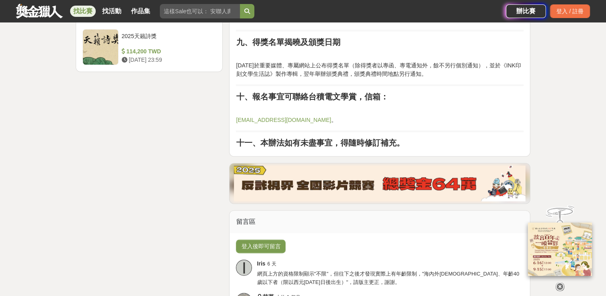
scroll to position [1162, 0]
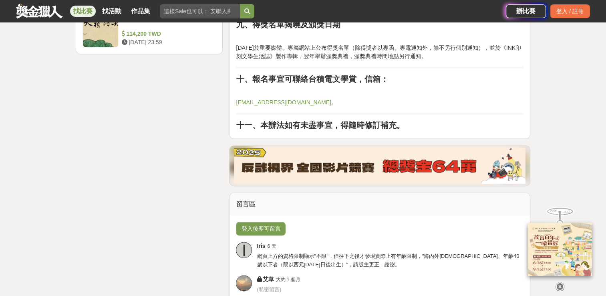
drag, startPoint x: 284, startPoint y: 161, endPoint x: 298, endPoint y: 160, distance: 14.4
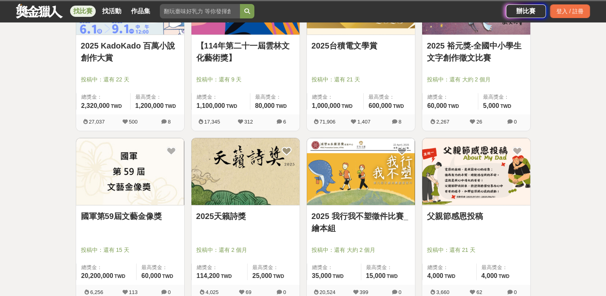
scroll to position [321, 0]
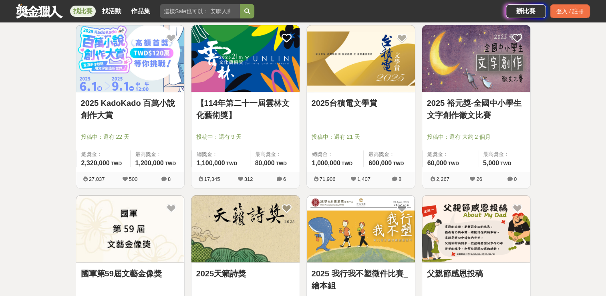
click at [275, 109] on link "【114年第二十一屆雲林文化藝術獎】" at bounding box center [245, 109] width 99 height 24
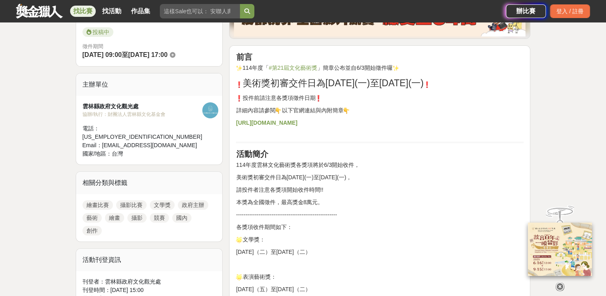
scroll to position [280, 0]
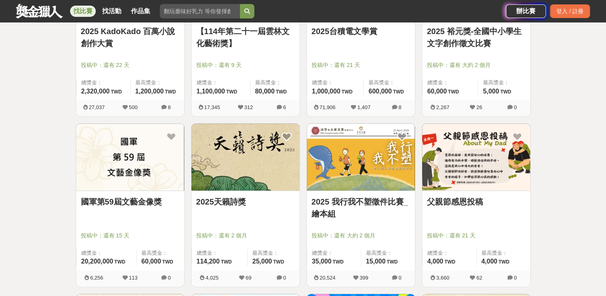
scroll to position [401, 0]
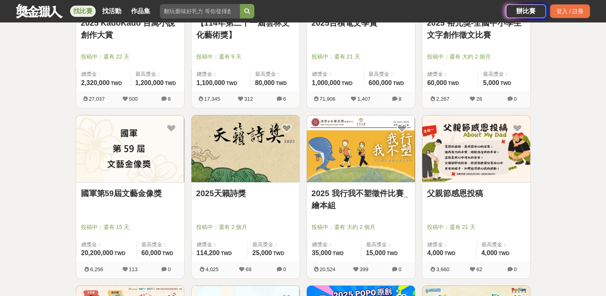
click at [243, 148] on img at bounding box center [246, 148] width 108 height 67
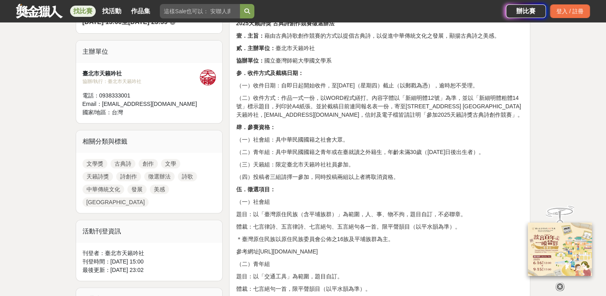
scroll to position [321, 0]
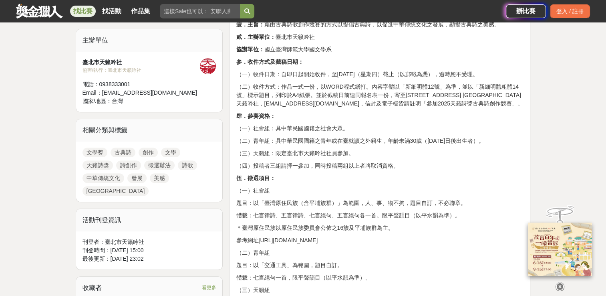
drag, startPoint x: 326, startPoint y: 169, endPoint x: 330, endPoint y: 165, distance: 5.7
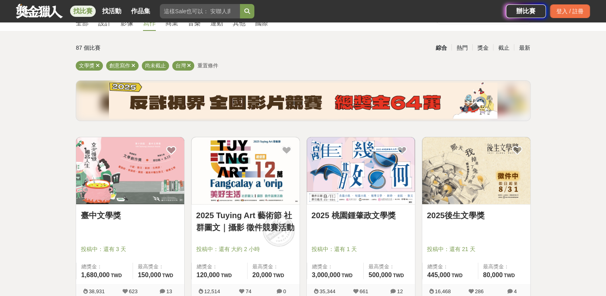
scroll to position [40, 0]
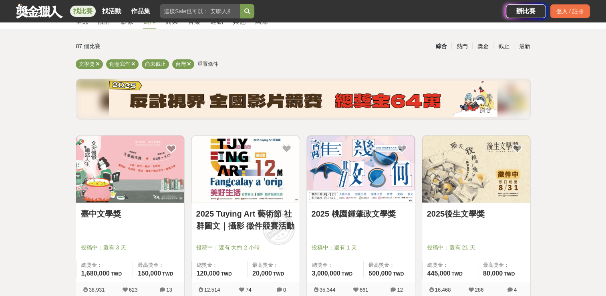
click at [141, 189] on img at bounding box center [130, 168] width 108 height 67
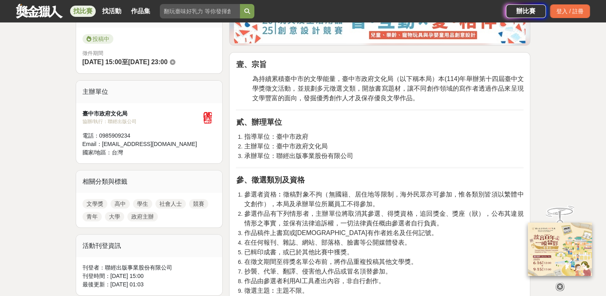
scroll to position [280, 0]
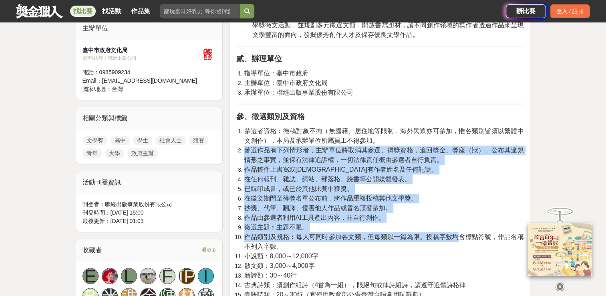
drag, startPoint x: 246, startPoint y: 149, endPoint x: 462, endPoint y: 235, distance: 232.0
click at [462, 235] on ol "參選者資格︰徵稿對象不拘（無國籍、居住地等限制，海外民眾亦可參加，惟各類別皆須以繁體中文創作），本局及承辦單位所屬員工不得參加。 參選作品有下列情形者，主辦單…" at bounding box center [380, 232] width 288 height 212
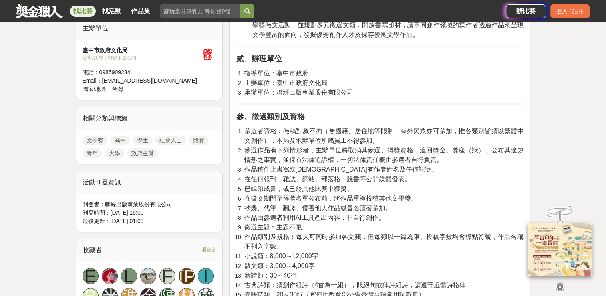
drag, startPoint x: 462, startPoint y: 235, endPoint x: 443, endPoint y: 251, distance: 24.4
click at [443, 251] on li "小說類：8,000～12,000字" at bounding box center [384, 256] width 280 height 10
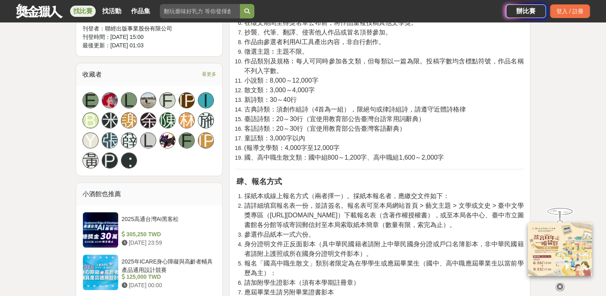
scroll to position [481, 0]
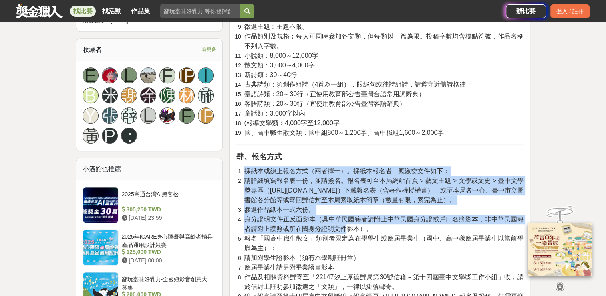
drag, startPoint x: 244, startPoint y: 170, endPoint x: 349, endPoint y: 230, distance: 121.3
click at [349, 230] on ol "採紙本或線上報名方式（兩者擇一）。採紙本報名者，應繳交文件如下： 請詳細填寫報名表一份，並請簽名。報名表可至本局網站首頁 > 藝文主題 > 文學或文史 > 臺…" at bounding box center [380, 276] width 288 height 221
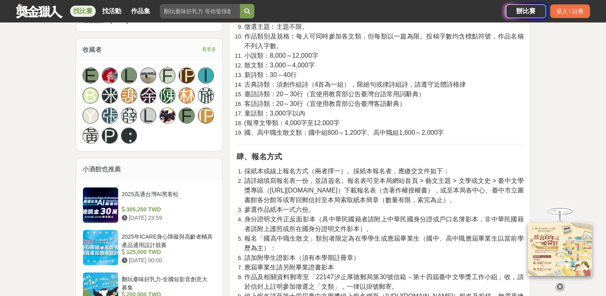
drag, startPoint x: 349, startPoint y: 230, endPoint x: 327, endPoint y: 244, distance: 26.9
click at [327, 244] on li "報名「國高中職生散文」類別者限定為在學學生或應屆畢業生（國中、高中職應屆畢業生以當前學歷為主）：" at bounding box center [384, 243] width 280 height 19
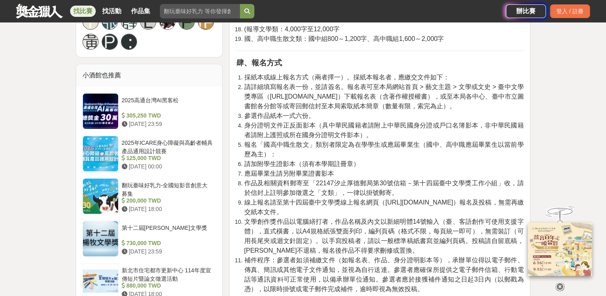
scroll to position [601, 0]
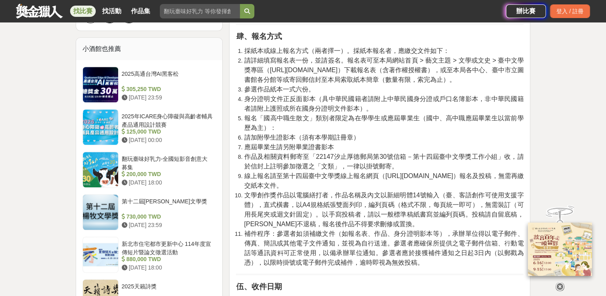
drag, startPoint x: 245, startPoint y: 115, endPoint x: 430, endPoint y: 183, distance: 196.9
click at [431, 183] on ol "採紙本或線上報名方式（兩者擇一）。採紙本報名者，應繳交文件如下： 請詳細填寫報名表一份，並請簽名。報名表可至本局網站首頁 > 藝文主題 > 文學或文史 > 臺…" at bounding box center [380, 156] width 288 height 221
drag, startPoint x: 430, startPoint y: 183, endPoint x: 346, endPoint y: 187, distance: 83.4
click at [346, 187] on li "線上報名請至第十四屆臺中文學獎線上報名網頁（[URL][DOMAIN_NAME]）報名及投稿，無需再繳交紙本文件。" at bounding box center [384, 180] width 280 height 19
click at [302, 190] on li "線上報名請至第十四屆臺中文學獎線上報名網頁（[URL][DOMAIN_NAME]）報名及投稿，無需再繳交紙本文件。" at bounding box center [384, 180] width 280 height 19
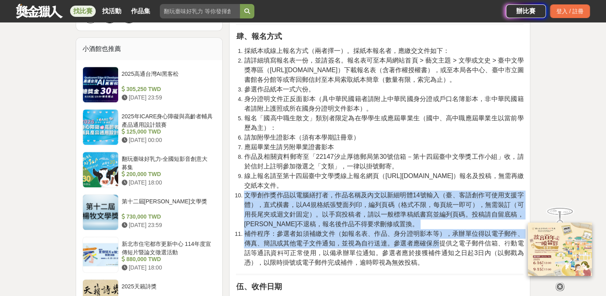
drag, startPoint x: 242, startPoint y: 196, endPoint x: 431, endPoint y: 239, distance: 194.0
click at [431, 239] on ol "採紙本或線上報名方式（兩者擇一）。採紙本報名者，應繳交文件如下： 請詳細填寫報名表一份，並請簽名。報名表可至本局網站首頁 > 藝文主題 > 文學或文史 > 臺…" at bounding box center [380, 156] width 288 height 221
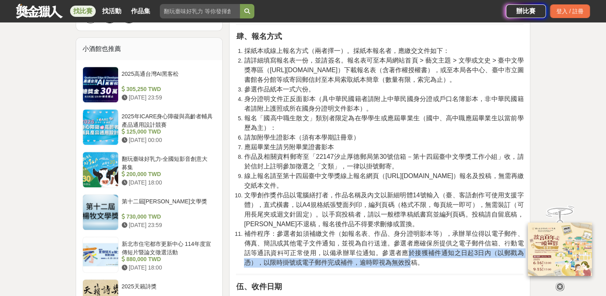
drag, startPoint x: 431, startPoint y: 239, endPoint x: 409, endPoint y: 257, distance: 28.5
click at [409, 257] on li "補件程序：參選者如須補繳文件（如報名表、作品、身分證明影本等），承辦單位得以電子郵件、傳真、簡訊或其他電子文件通知，並視為自行送達。參選者應確保所提供之電子郵…" at bounding box center [384, 248] width 280 height 38
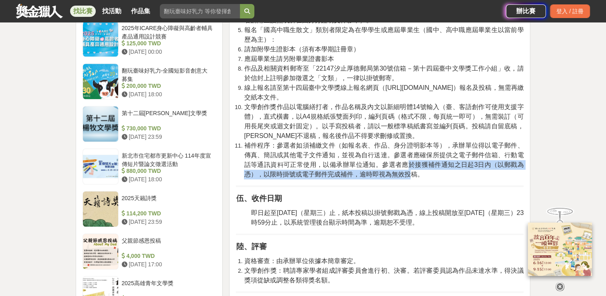
scroll to position [801, 0]
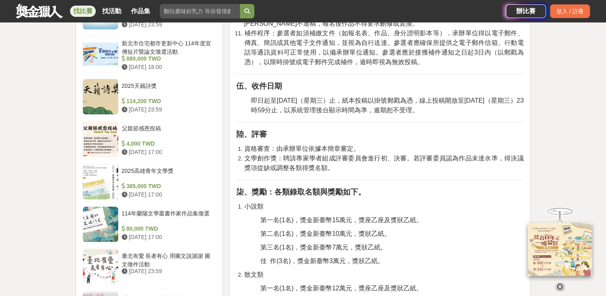
click at [399, 153] on li "文學創作獎：聘請專家學者組成評審委員會進行初、決審。若評審委員認為作品未達水準，得決議獎項從缺或調整各類得獎名額。" at bounding box center [384, 162] width 280 height 19
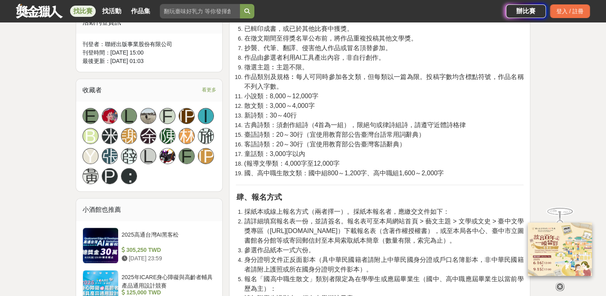
scroll to position [401, 0]
